Goal: Answer question/provide support

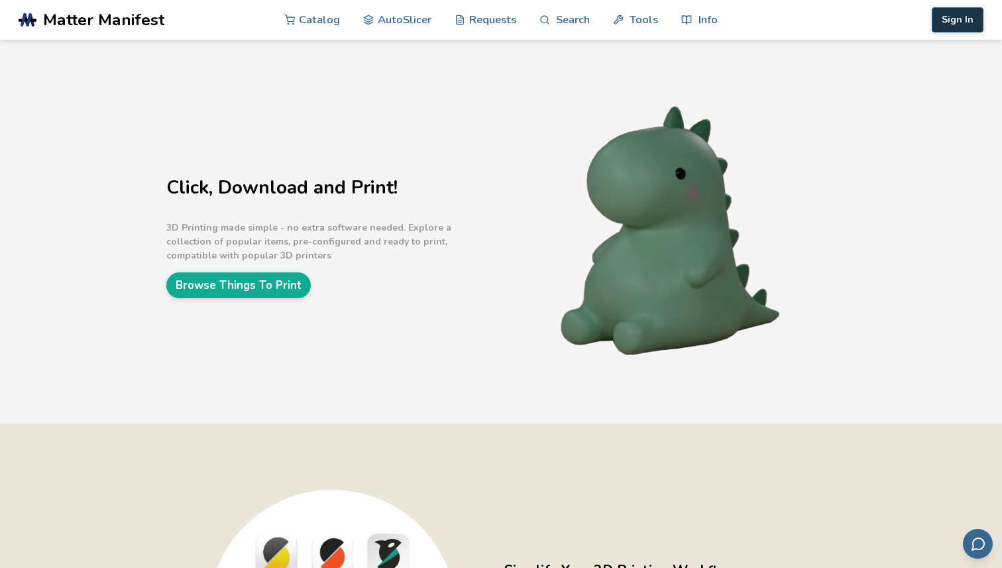
click at [952, 25] on button "Sign In" at bounding box center [958, 19] width 52 height 25
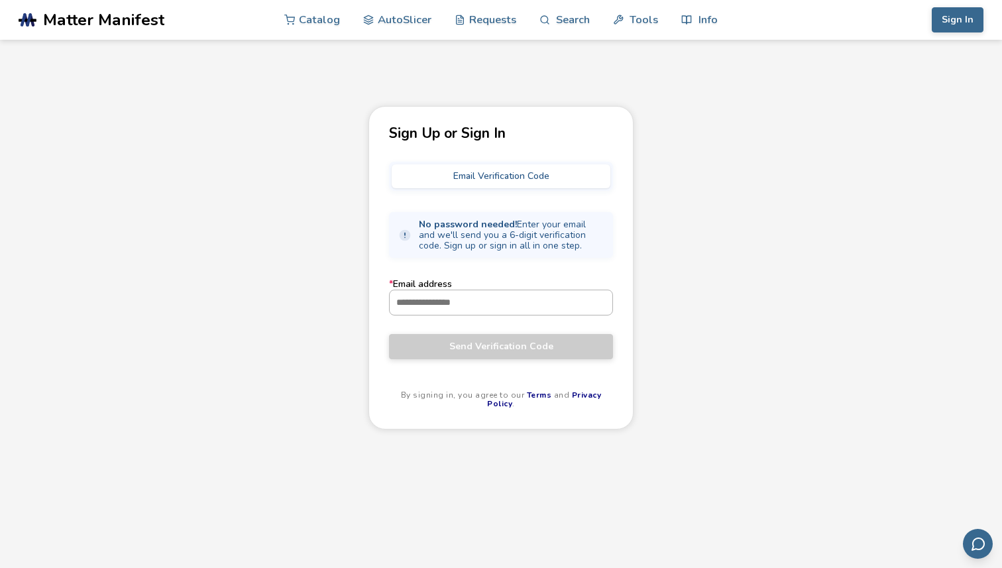
click at [474, 296] on input "* Email address" at bounding box center [501, 302] width 223 height 24
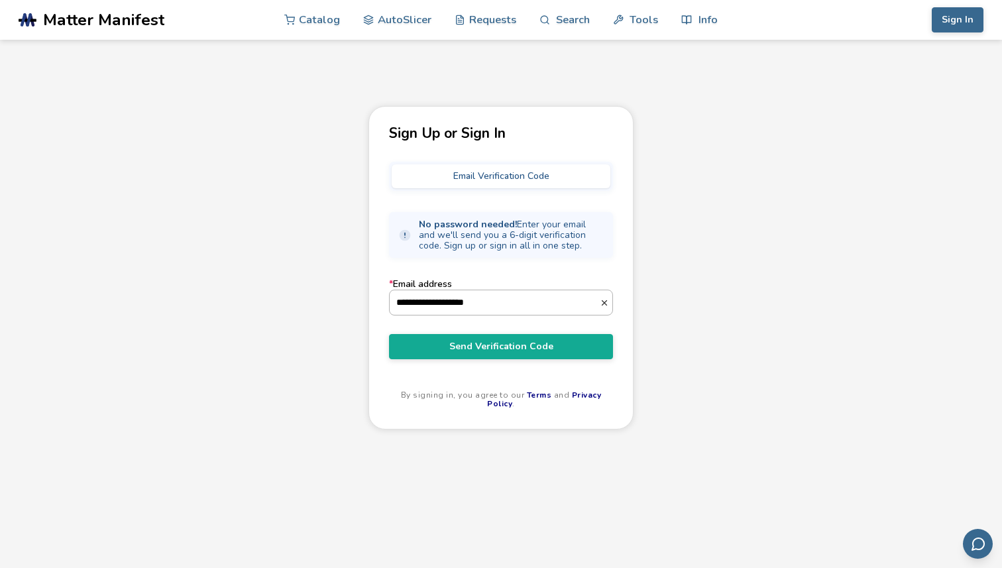
type input "**********"
click at [389, 334] on button "Send Verification Code" at bounding box center [501, 346] width 224 height 25
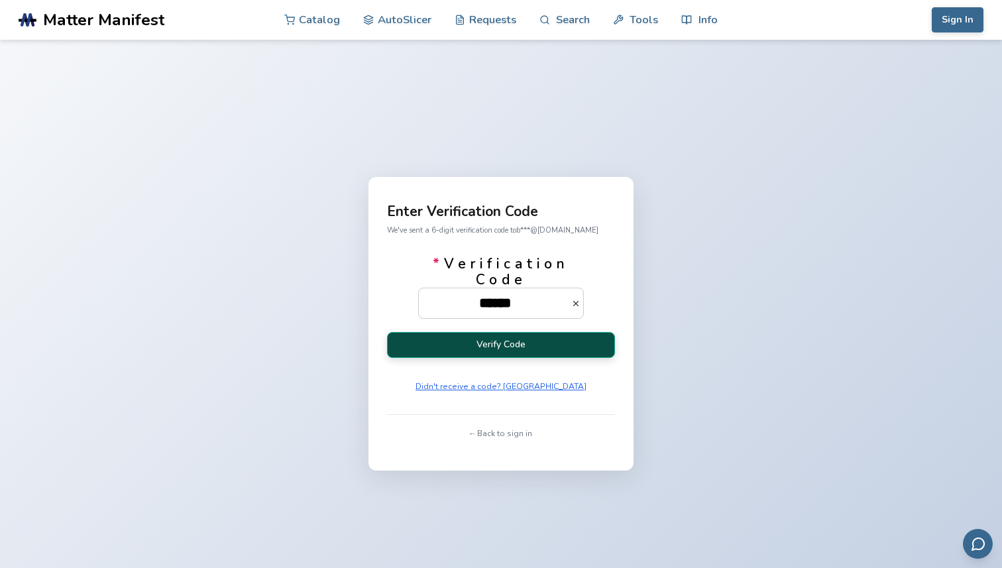
type input "******"
click at [507, 349] on button "Verify Code" at bounding box center [501, 345] width 228 height 26
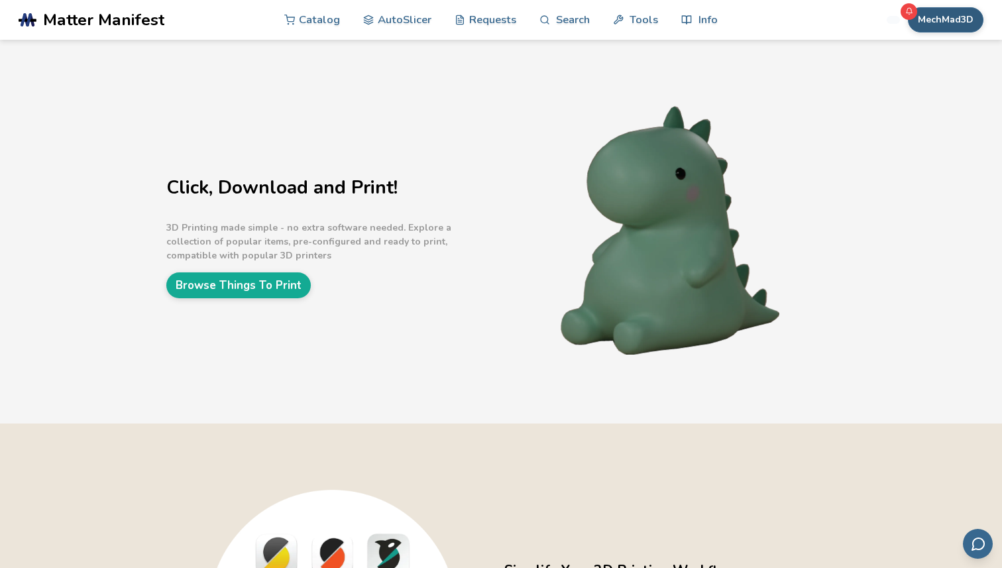
click at [959, 25] on button "MechMad3D" at bounding box center [946, 19] width 76 height 25
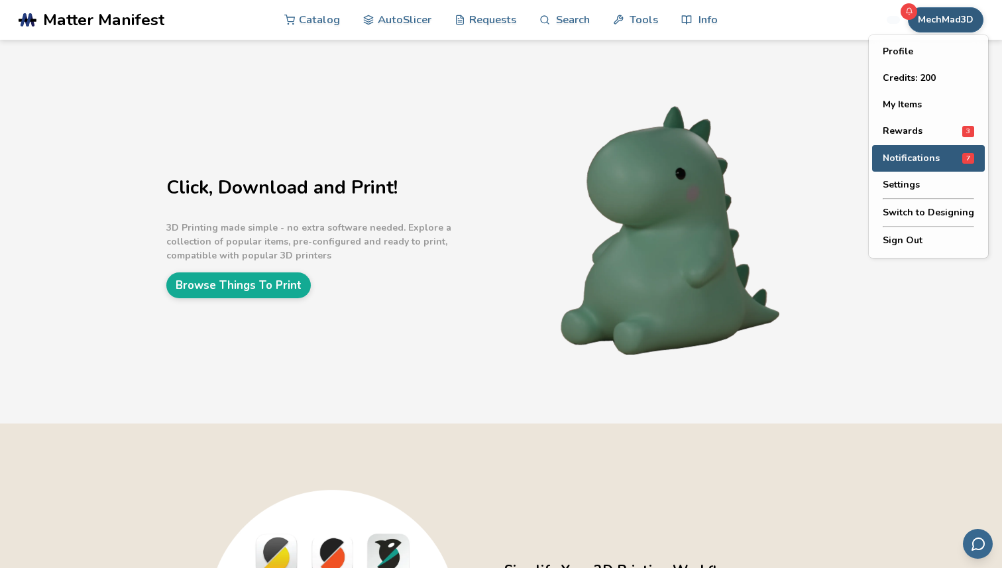
click at [933, 162] on span "Notifications" at bounding box center [911, 158] width 57 height 11
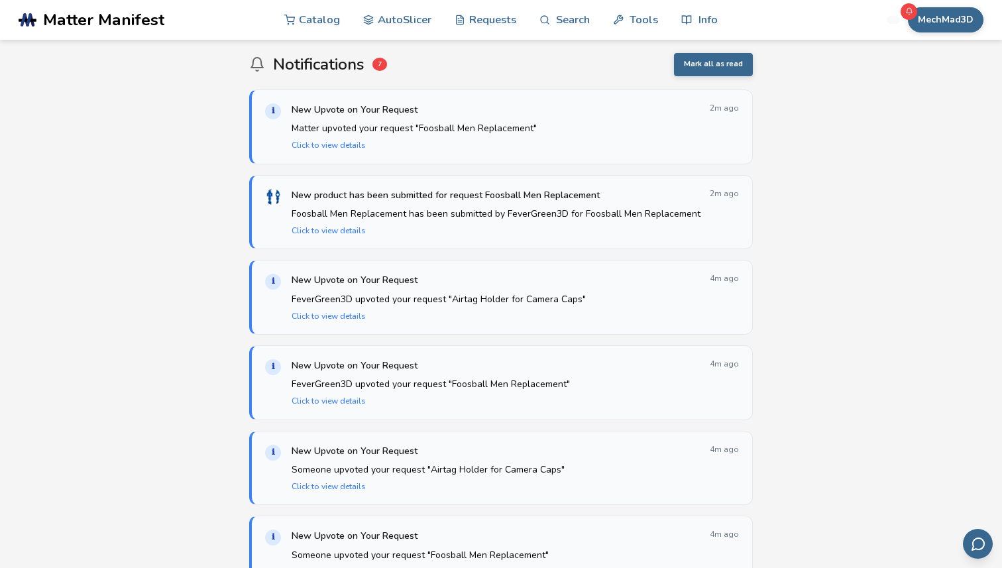
click at [900, 160] on main "Notifications 7 Mark all as read ℹ New Upvote on Your Request 2m ago Matter upv…" at bounding box center [501, 501] width 1002 height 1002
click at [832, 163] on main "Notifications 7 Mark all as read ℹ New Upvote on Your Request 2m ago Matter upv…" at bounding box center [501, 501] width 1002 height 1002
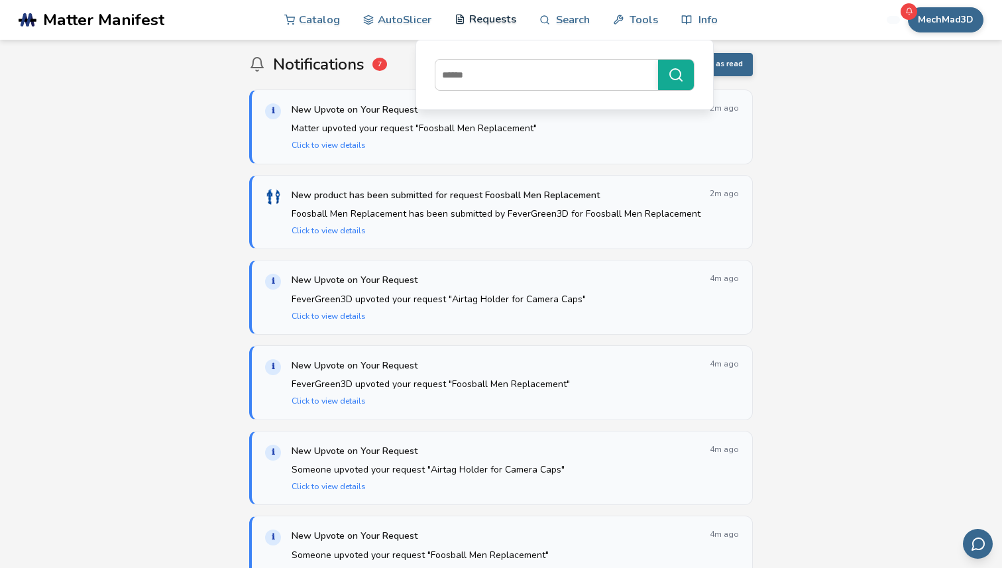
click at [480, 20] on link "Requests" at bounding box center [486, 19] width 62 height 40
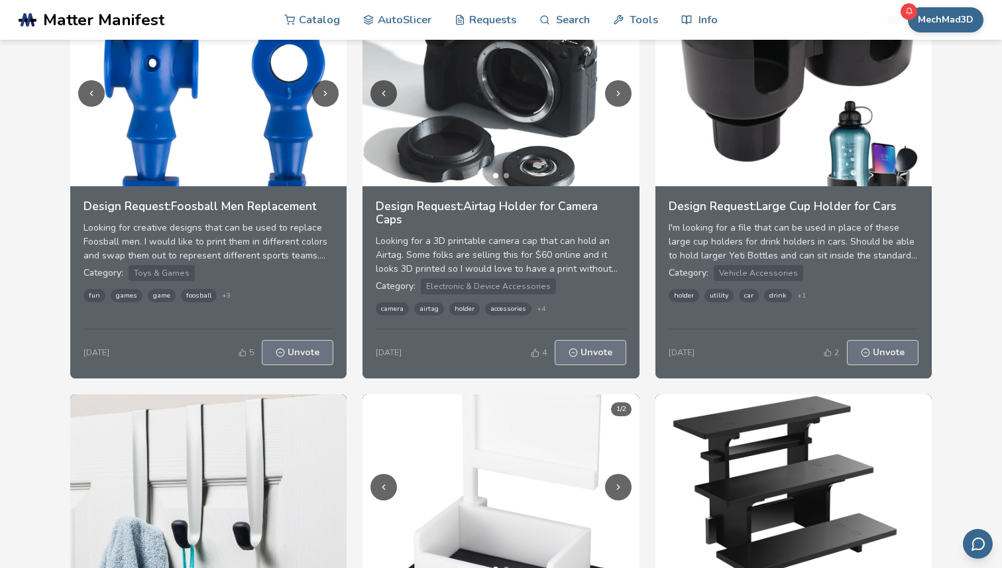
scroll to position [314, 0]
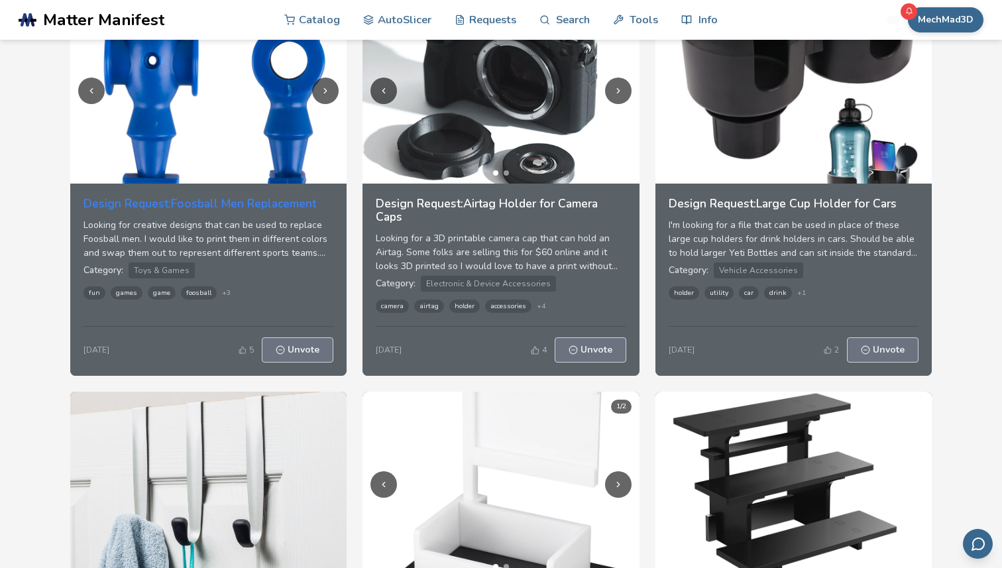
click at [169, 204] on h3 "Design Request: Foosball Men Replacement" at bounding box center [208, 203] width 250 height 13
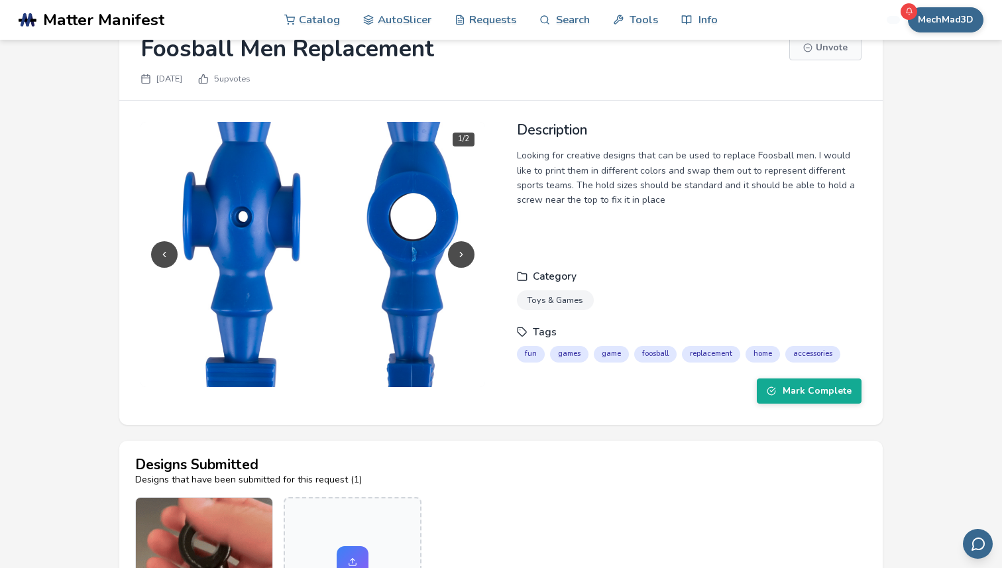
scroll to position [85, 0]
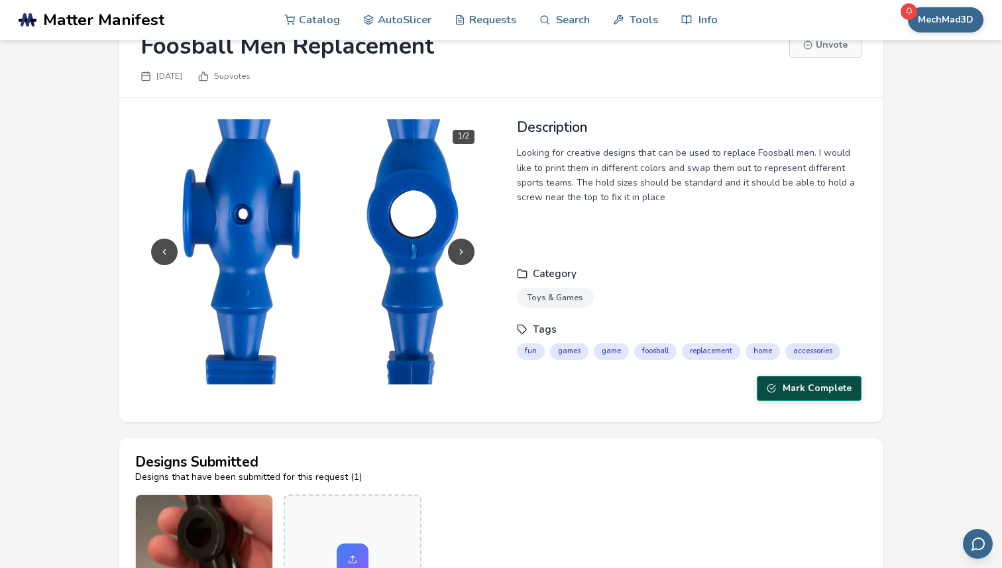
click at [761, 376] on button "Mark Complete" at bounding box center [809, 388] width 105 height 25
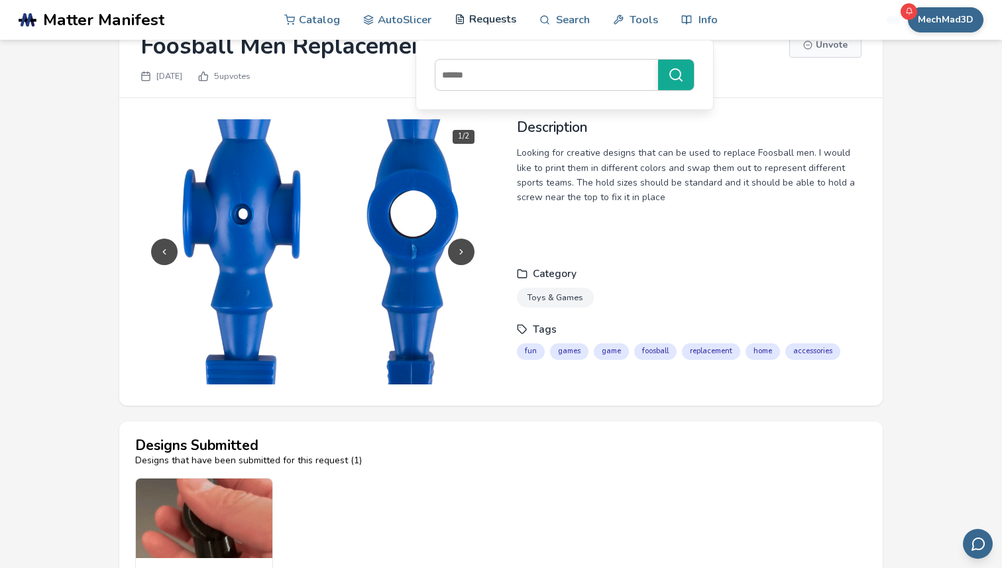
click at [476, 17] on link "Requests" at bounding box center [486, 19] width 62 height 40
